Goal: Transaction & Acquisition: Purchase product/service

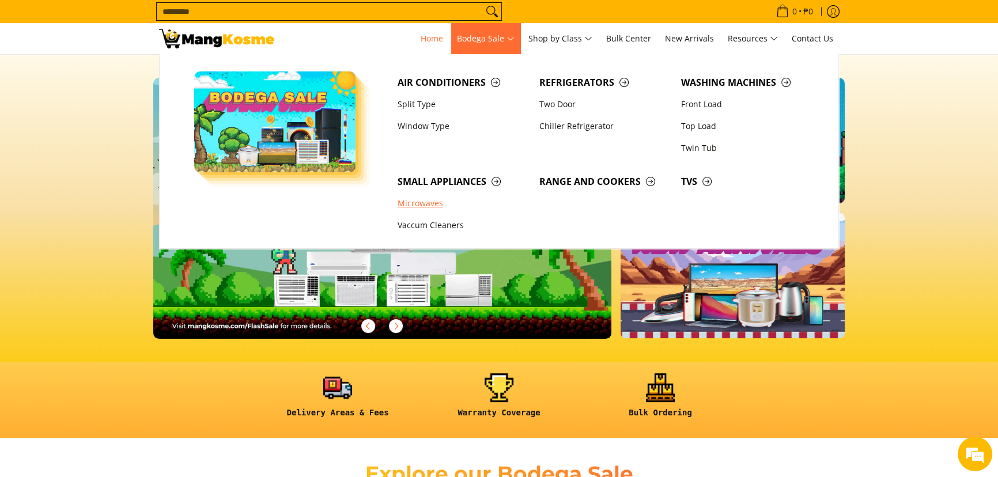
click at [432, 205] on link "Microwaves" at bounding box center [463, 204] width 142 height 22
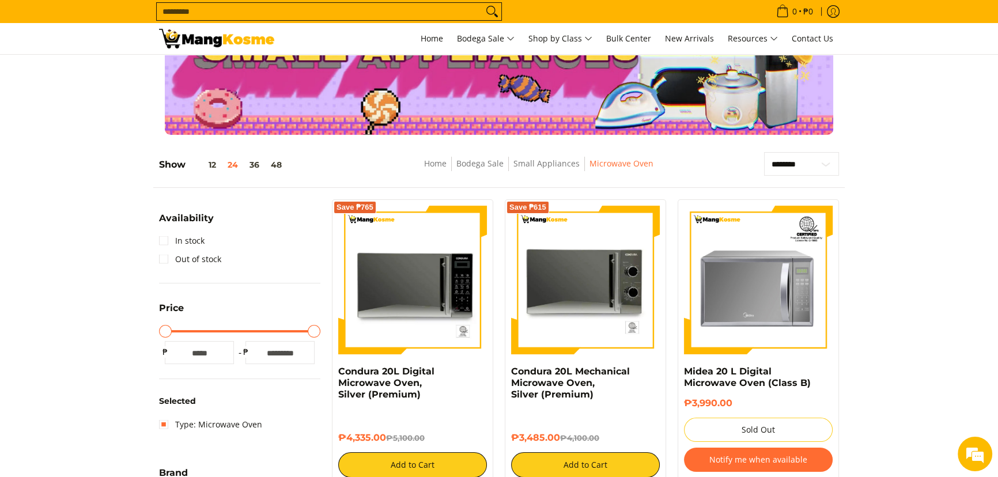
scroll to position [52, 0]
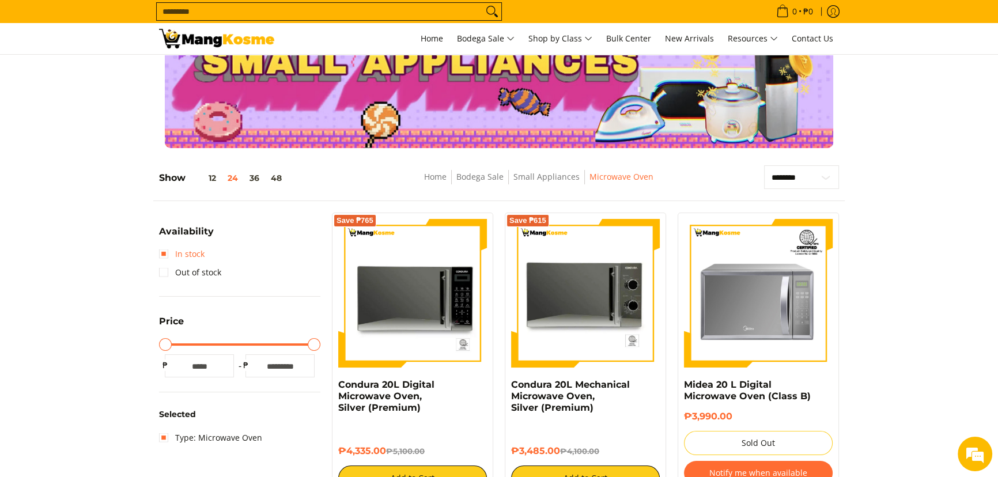
click at [196, 252] on link "In stock" at bounding box center [182, 254] width 46 height 18
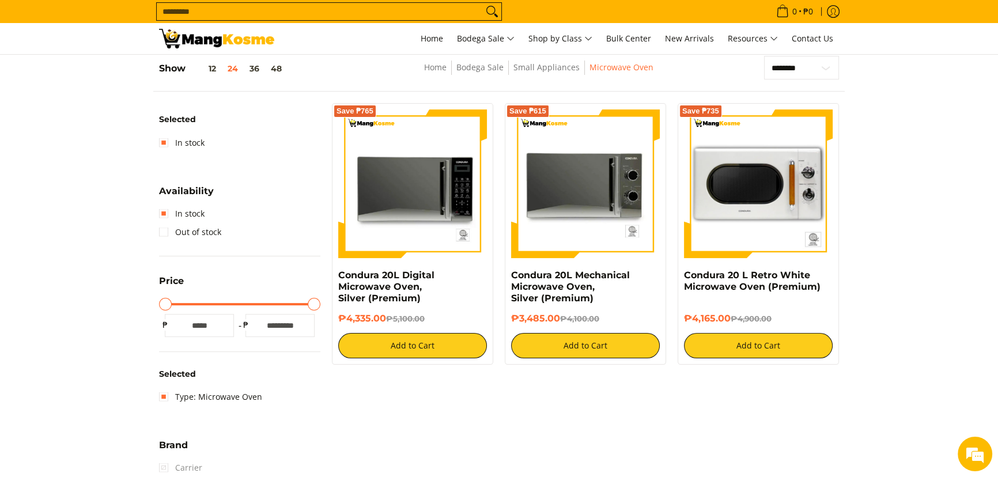
scroll to position [162, 0]
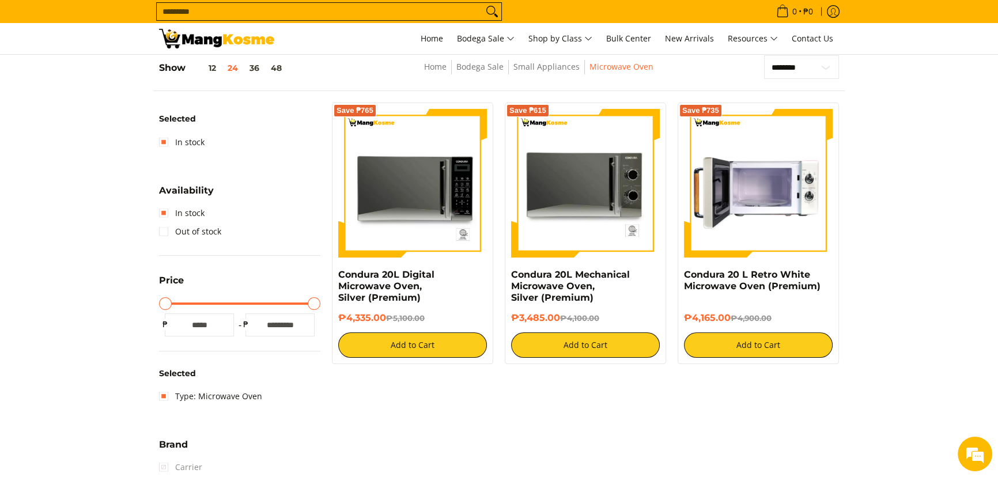
click at [796, 177] on img at bounding box center [758, 183] width 149 height 149
